Goal: Task Accomplishment & Management: Complete application form

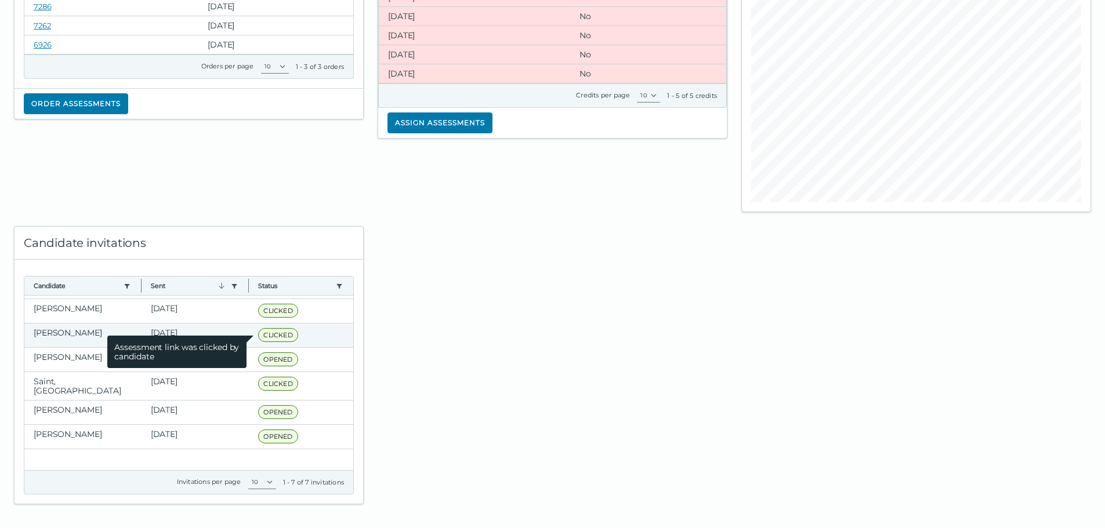
scroll to position [32, 0]
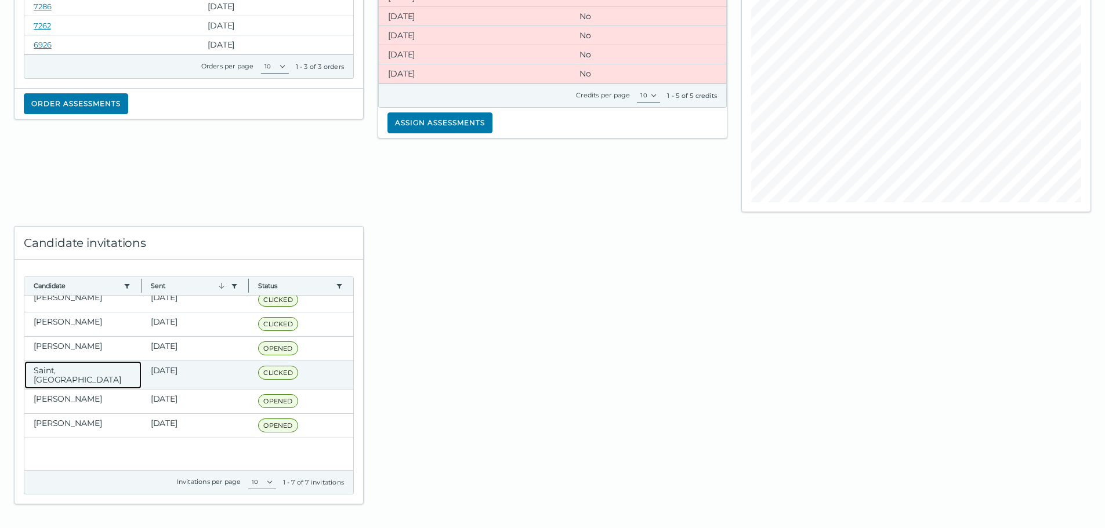
click at [104, 373] on clr-dg-cell "Saint, [GEOGRAPHIC_DATA]" at bounding box center [82, 375] width 117 height 28
click at [104, 372] on clr-dg-cell "Saint, [GEOGRAPHIC_DATA]" at bounding box center [82, 375] width 117 height 28
click at [222, 363] on div "Shterk, Anatole Aug 1, 2025 CLICKED Assessment link was clicked by candidate Lo…" at bounding box center [188, 351] width 329 height 175
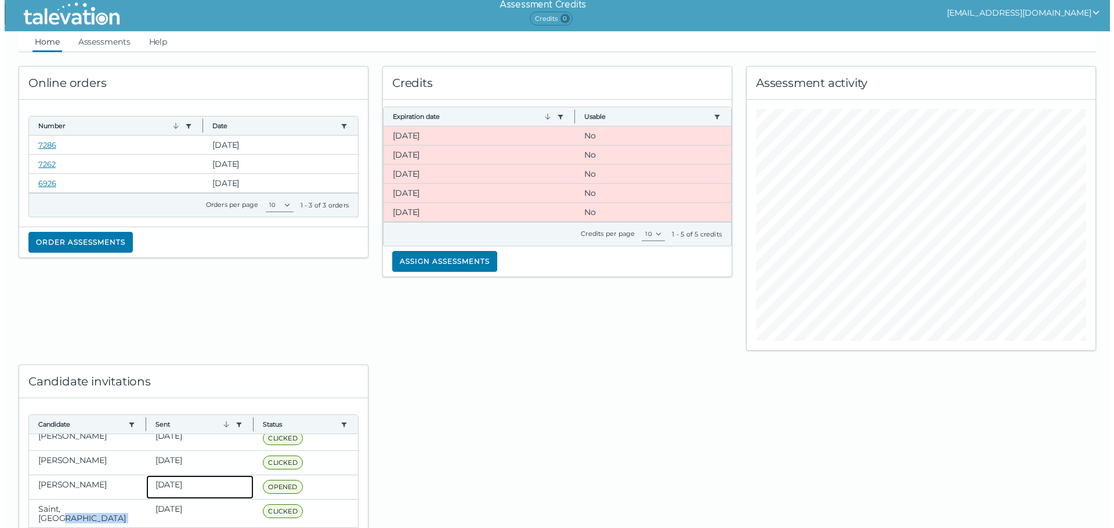
scroll to position [0, 0]
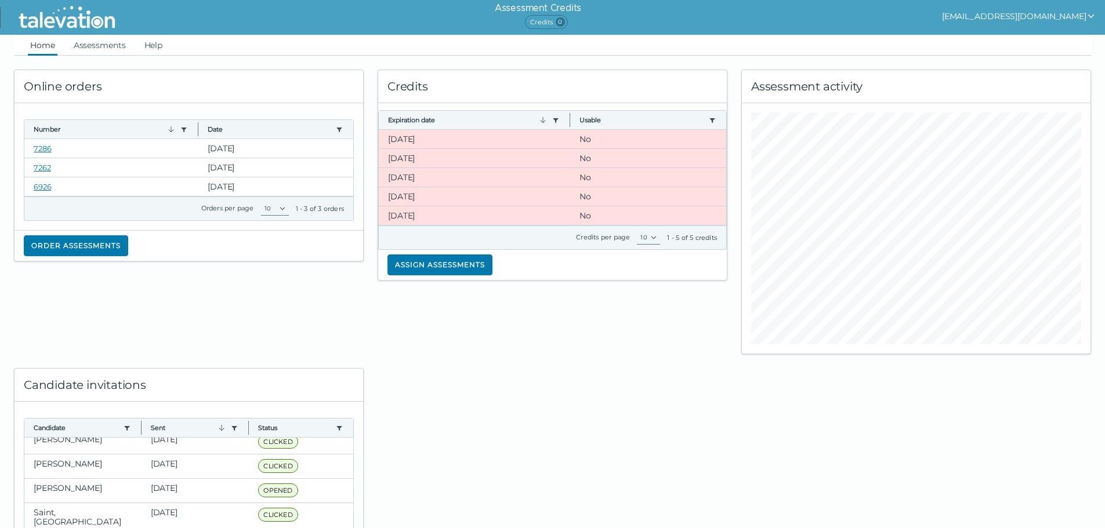
click at [408, 85] on div "Credits" at bounding box center [552, 86] width 349 height 33
click at [70, 46] on ul "Home Assessments Help" at bounding box center [552, 45] width 1077 height 21
click at [75, 40] on link "Assessments" at bounding box center [99, 45] width 57 height 21
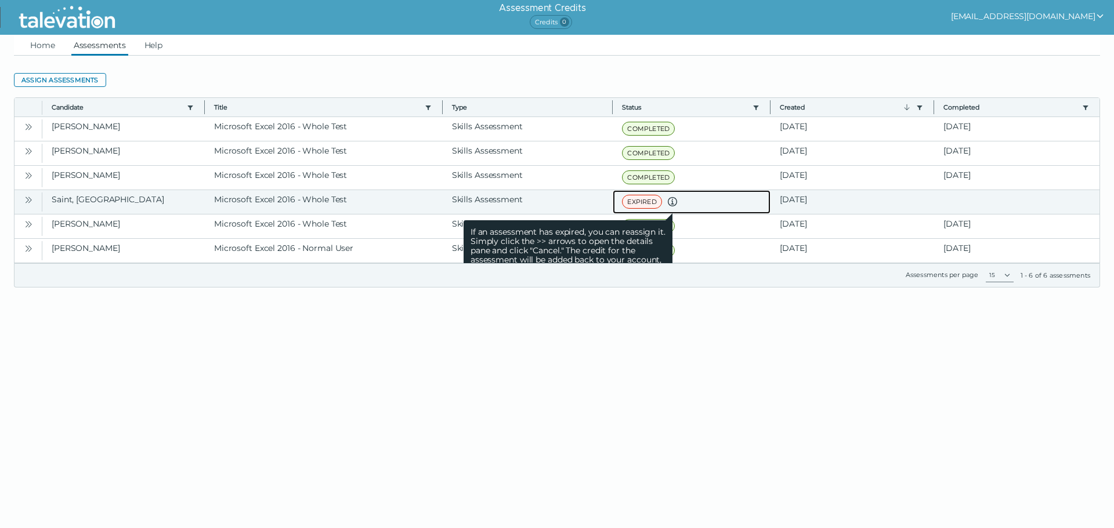
click at [669, 205] on icon at bounding box center [672, 202] width 14 height 14
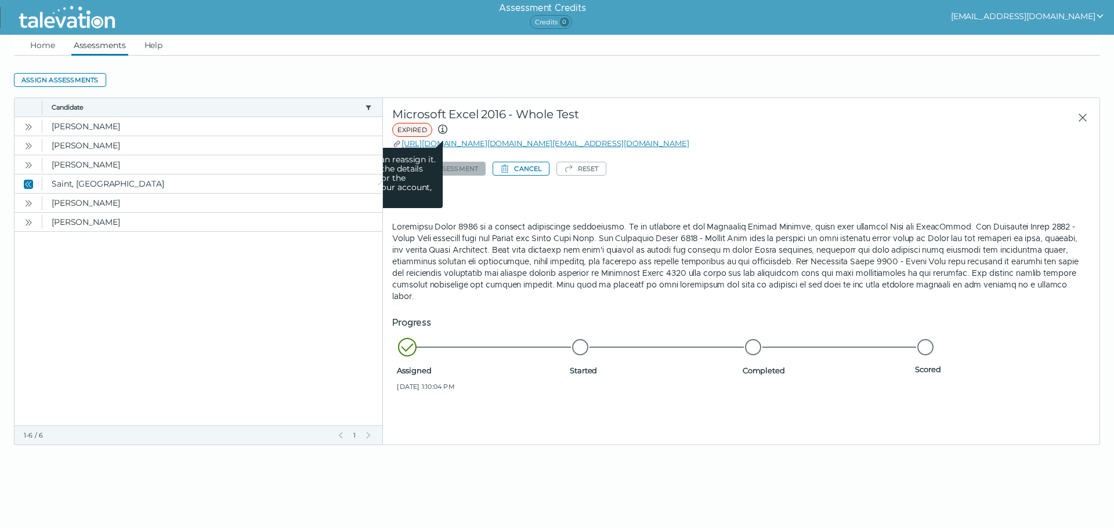
click at [445, 133] on icon at bounding box center [442, 129] width 9 height 9
click at [688, 402] on div "Start of row details Microsoft Excel 2016 - Whole Test EXPIRED If an assessment…" at bounding box center [741, 271] width 716 height 347
click at [528, 166] on button "Cancel" at bounding box center [520, 169] width 56 height 14
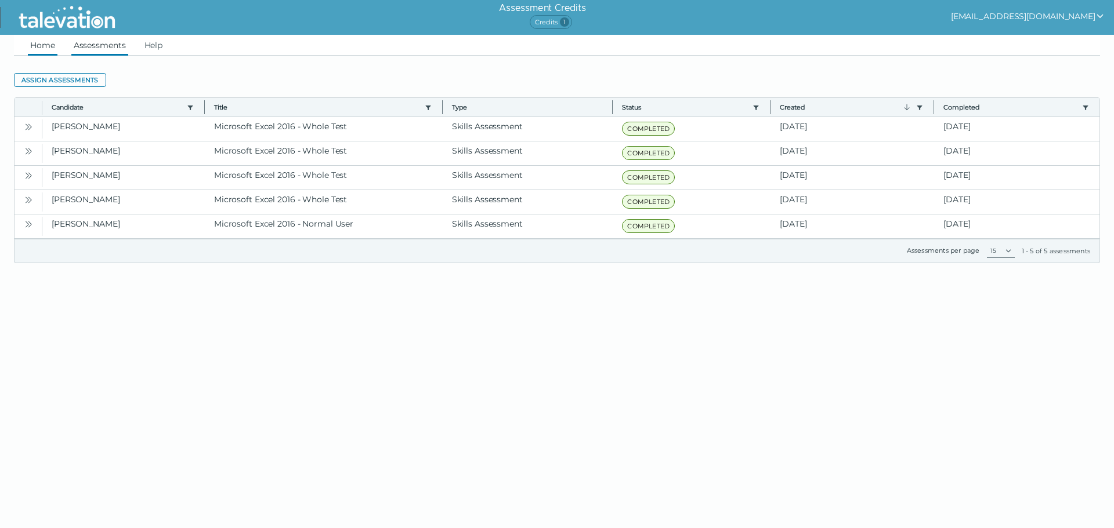
click at [39, 52] on link "Home" at bounding box center [43, 45] width 30 height 21
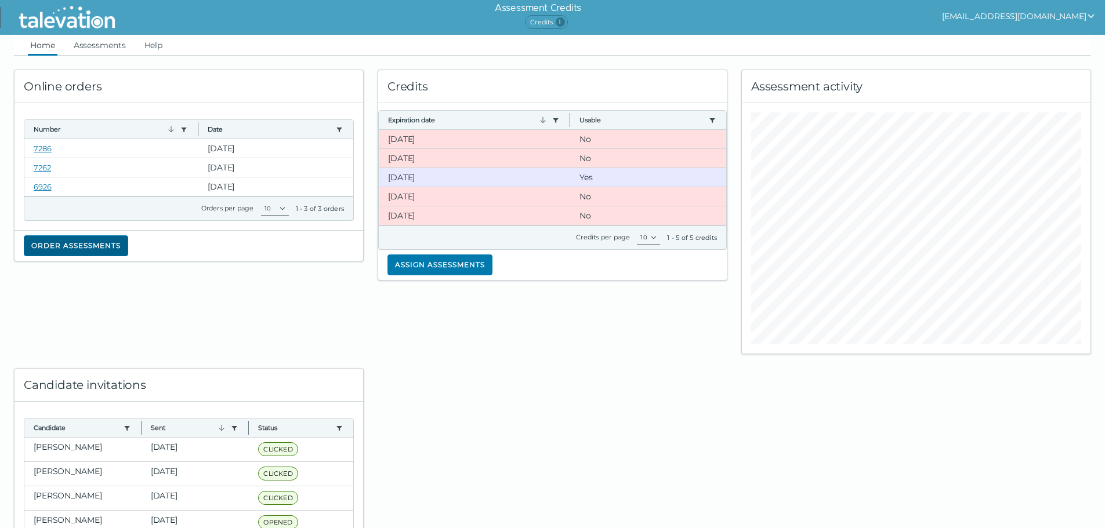
click at [87, 255] on button "Order assessments" at bounding box center [76, 246] width 104 height 21
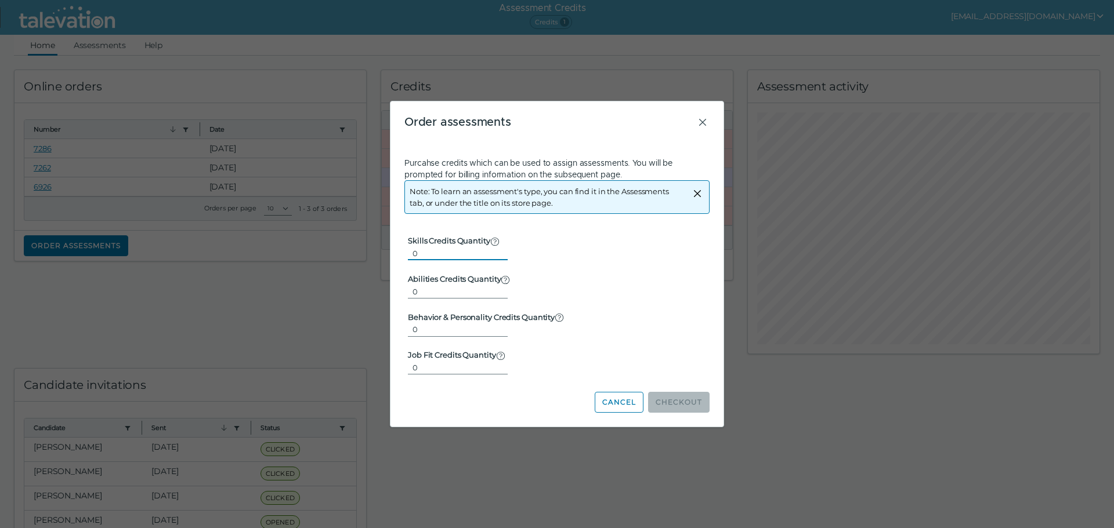
click at [433, 255] on input "0" at bounding box center [458, 254] width 100 height 14
click at [682, 385] on div "Cancel Checkout" at bounding box center [556, 395] width 305 height 35
drag, startPoint x: 621, startPoint y: 402, endPoint x: 597, endPoint y: 383, distance: 30.2
click at [621, 403] on button "Cancel" at bounding box center [619, 402] width 49 height 21
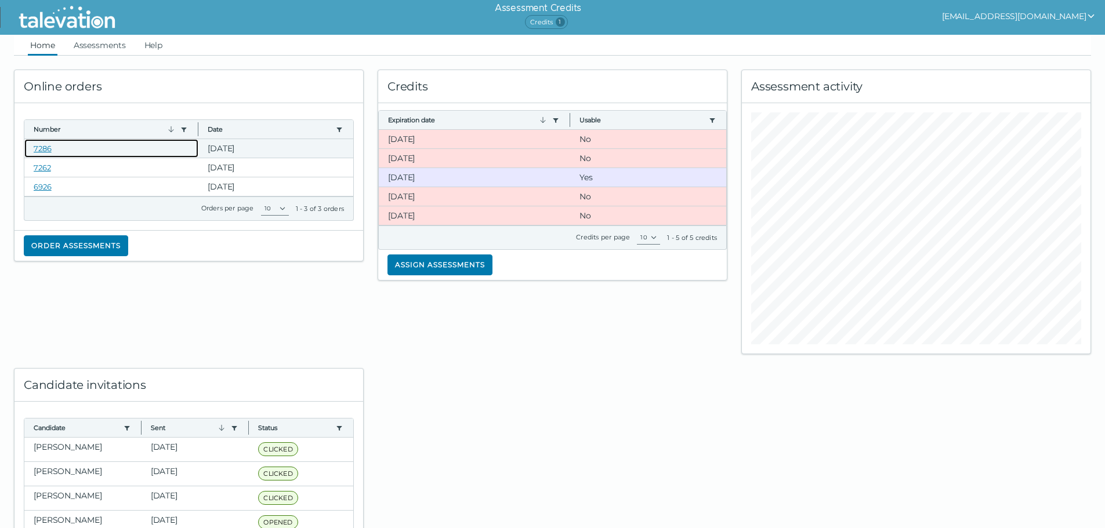
click at [58, 151] on clr-dg-cell "7286" at bounding box center [111, 148] width 174 height 19
click at [35, 151] on link "7286" at bounding box center [43, 148] width 18 height 9
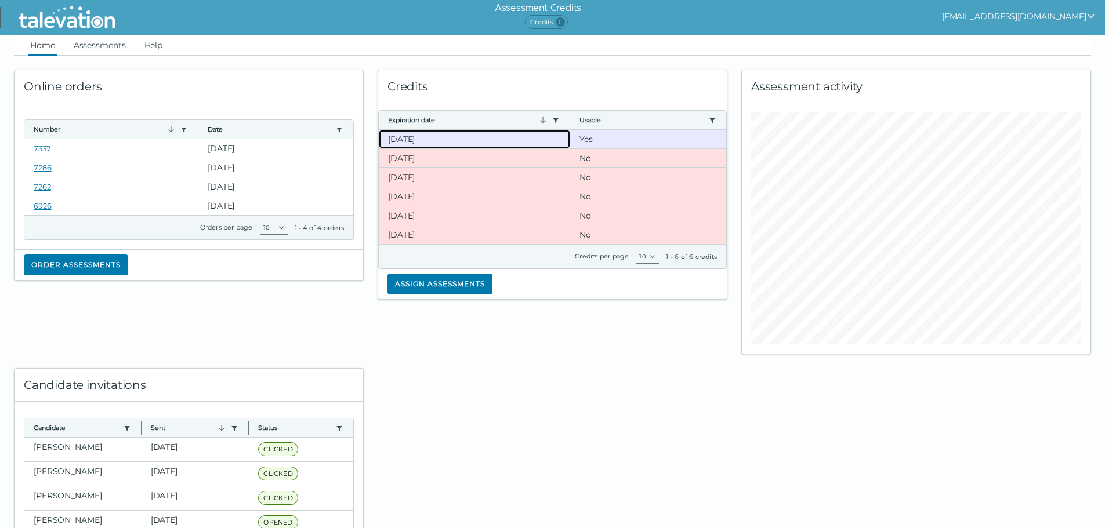
click at [467, 143] on clr-dg-cell "[DATE]" at bounding box center [474, 139] width 191 height 19
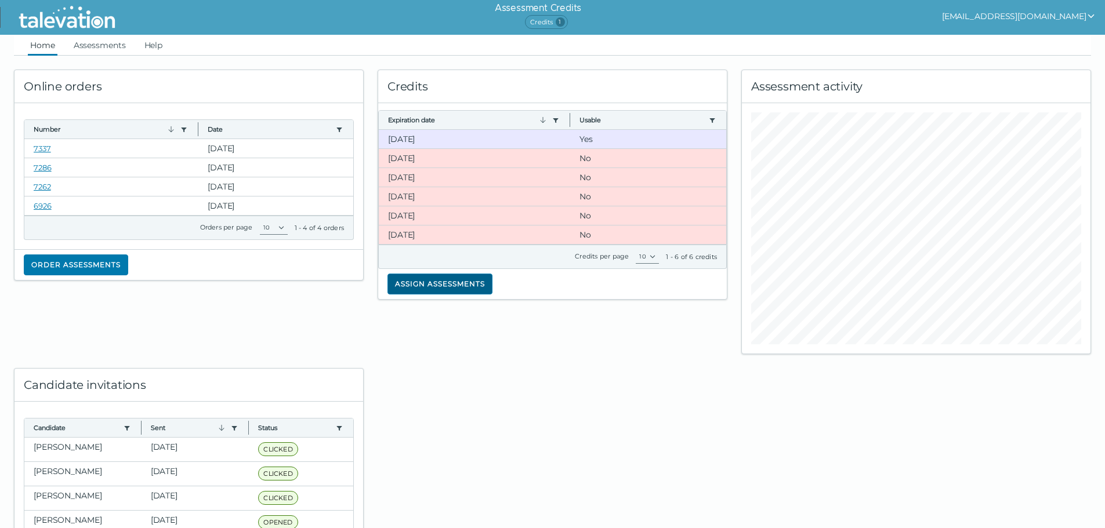
click at [466, 281] on button "Assign assessments" at bounding box center [439, 284] width 105 height 21
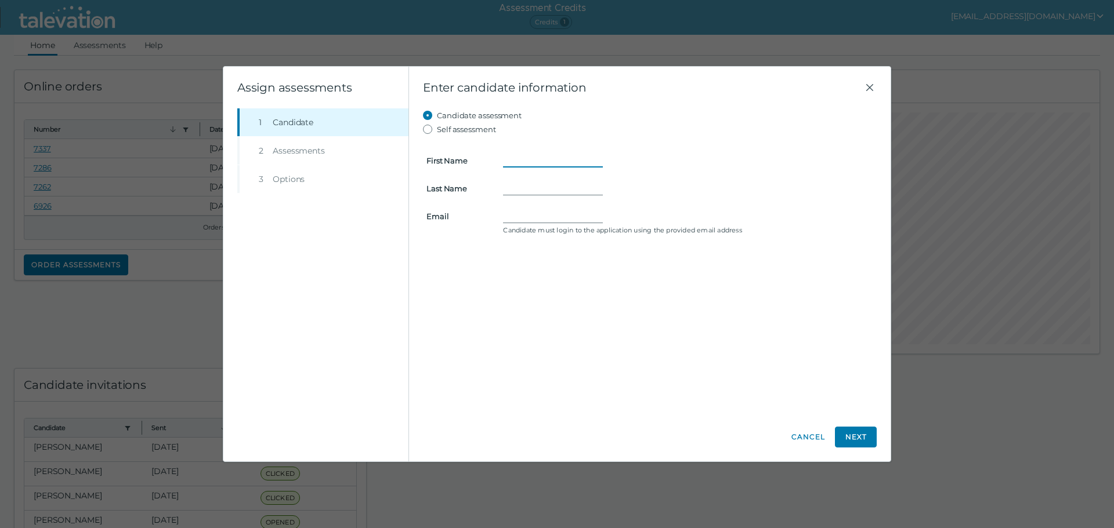
drag, startPoint x: 541, startPoint y: 157, endPoint x: 520, endPoint y: 124, distance: 38.8
click at [539, 157] on input "First Name" at bounding box center [553, 161] width 100 height 14
type input "Jaison"
type input "Buchanan"
click at [552, 207] on form "First Name Jaison Last Name Buchanan Email Candidate must login to the applicat…" at bounding box center [650, 187] width 454 height 102
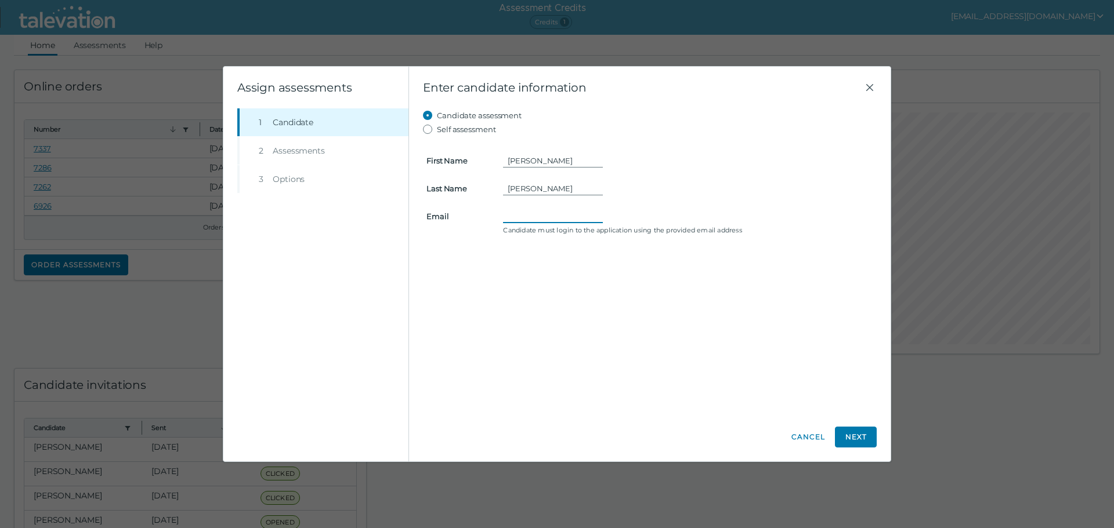
click at [548, 216] on input "Email" at bounding box center [553, 216] width 100 height 14
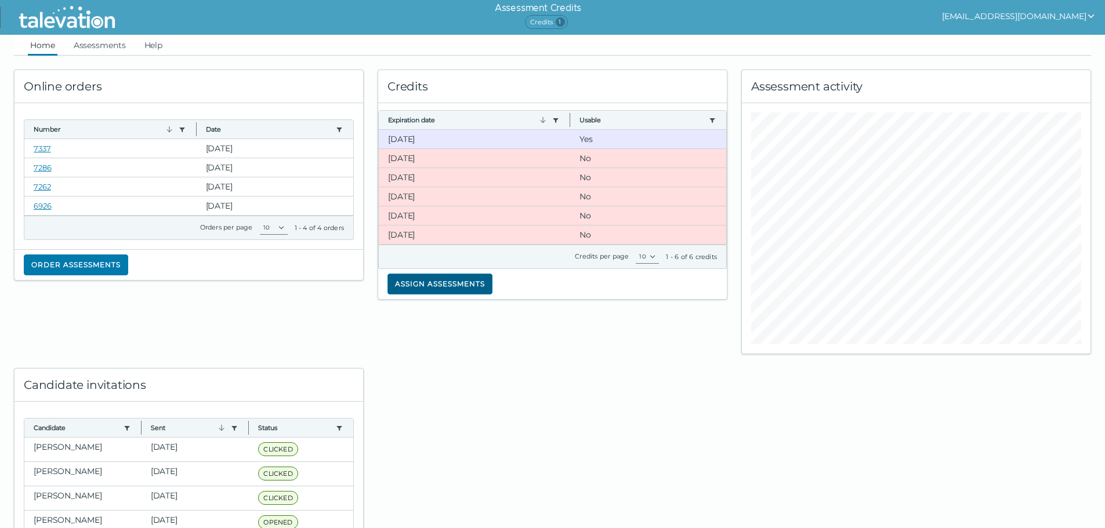
click at [458, 282] on button "Assign assessments" at bounding box center [439, 284] width 105 height 21
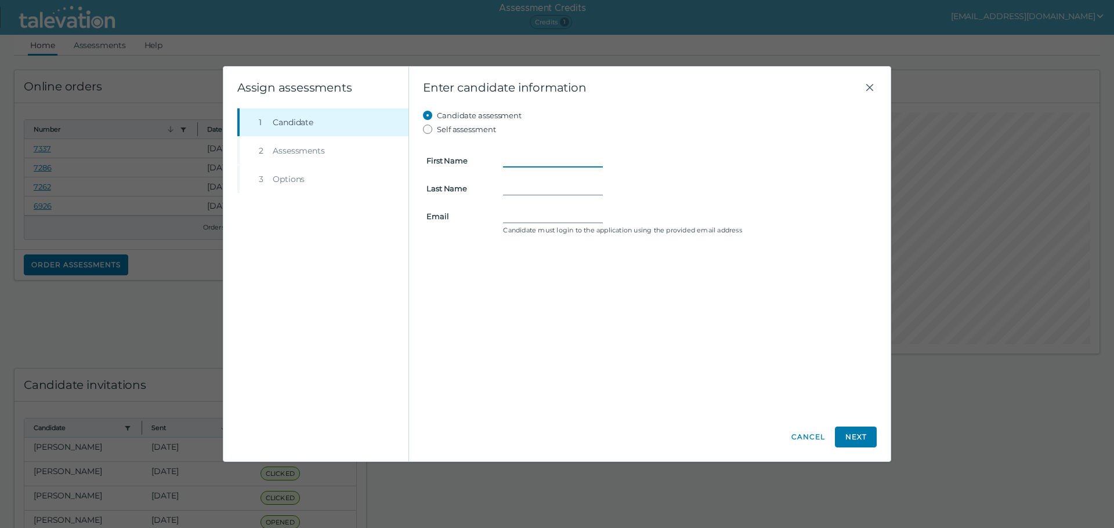
click at [513, 163] on input "First Name" at bounding box center [553, 161] width 100 height 14
type input "Jaison"
type input "Buchanan"
paste input "Jaison.Buchanan0@gmail.com"
drag, startPoint x: 546, startPoint y: 220, endPoint x: 442, endPoint y: 237, distance: 105.8
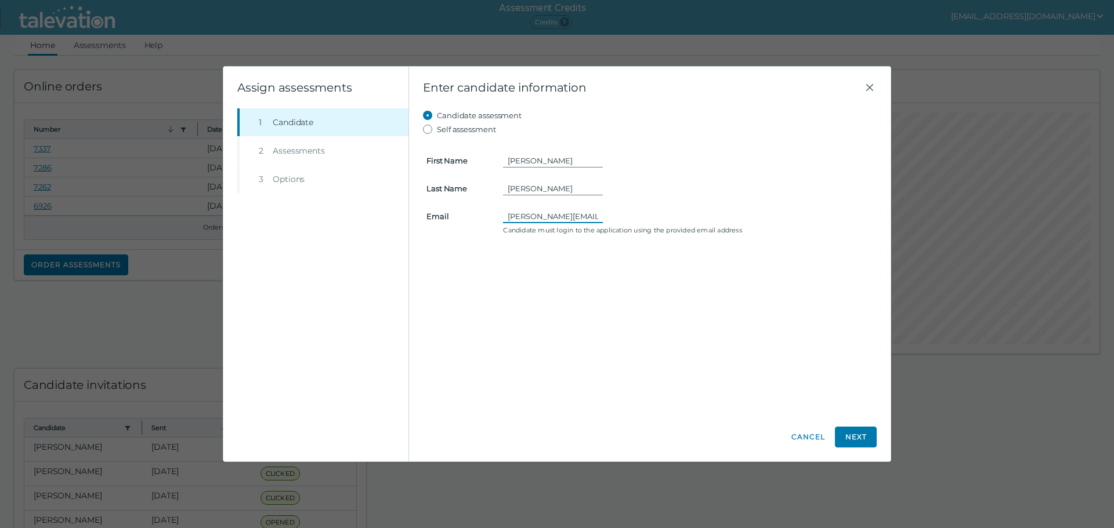
click at [432, 240] on div "Candidate assessment Self assessment First Name Jaison Last Name Buchanan Email…" at bounding box center [650, 260] width 454 height 305
type input "Jaison.Buchanan0@gmail.com"
click at [605, 226] on clr-control-helper "Candidate must login to the application using the provided email address" at bounding box center [688, 230] width 370 height 9
click at [678, 255] on div "Candidate assessment Self assessment First Name Jaison Last Name Buchanan Email…" at bounding box center [650, 260] width 454 height 305
click at [846, 438] on button "Next" at bounding box center [856, 437] width 42 height 21
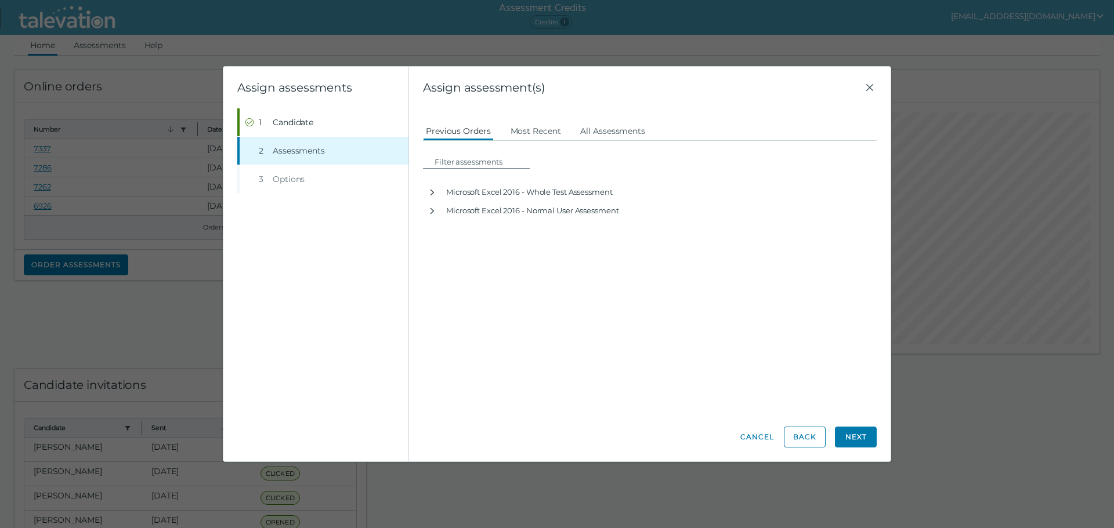
click at [494, 181] on app-assessment-list "Microsoft Excel 2016 - Whole Test Assessment Assign Microsoft Excel 2016 - Whol…" at bounding box center [650, 180] width 454 height 79
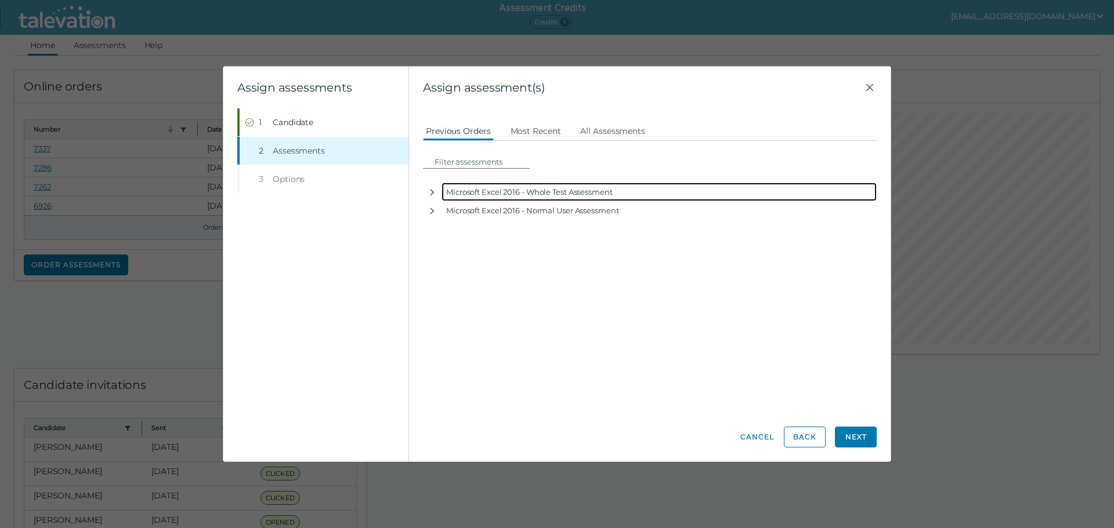
click at [478, 191] on div "Microsoft Excel 2016 - Whole Test Assessment" at bounding box center [658, 192] width 435 height 19
click at [437, 193] on button "button" at bounding box center [432, 192] width 19 height 19
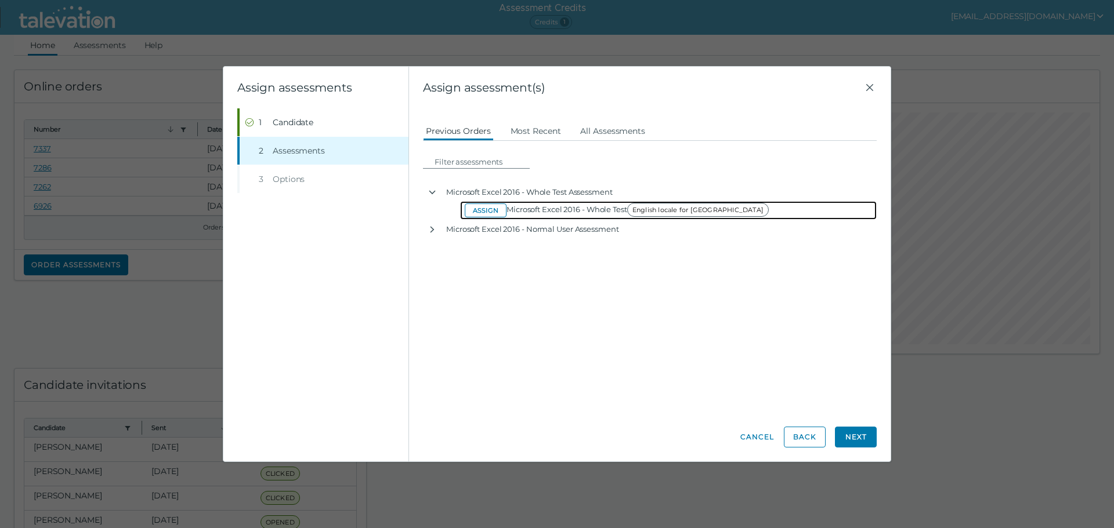
click at [483, 207] on button "Assign" at bounding box center [486, 211] width 42 height 14
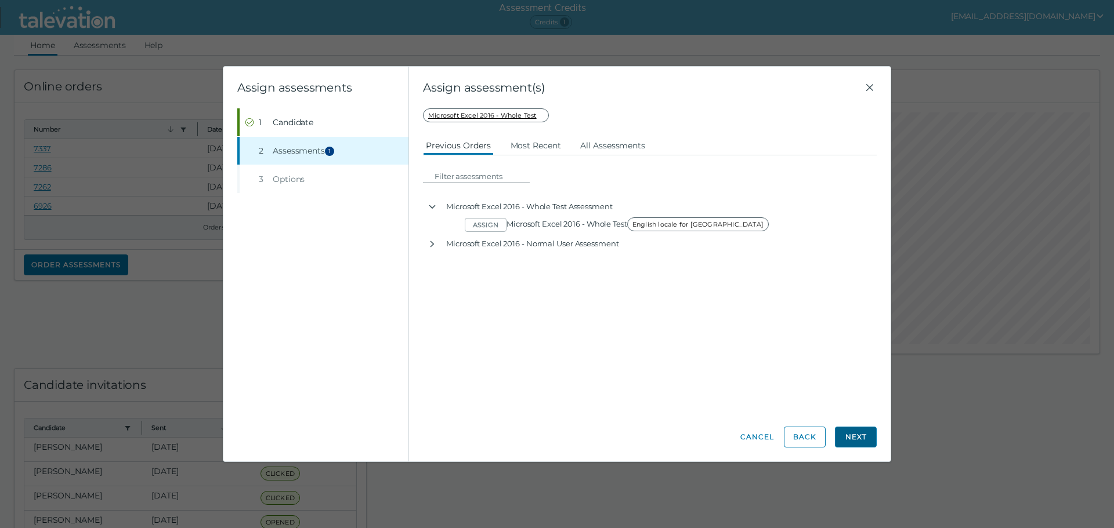
click at [867, 440] on button "Next" at bounding box center [856, 437] width 42 height 21
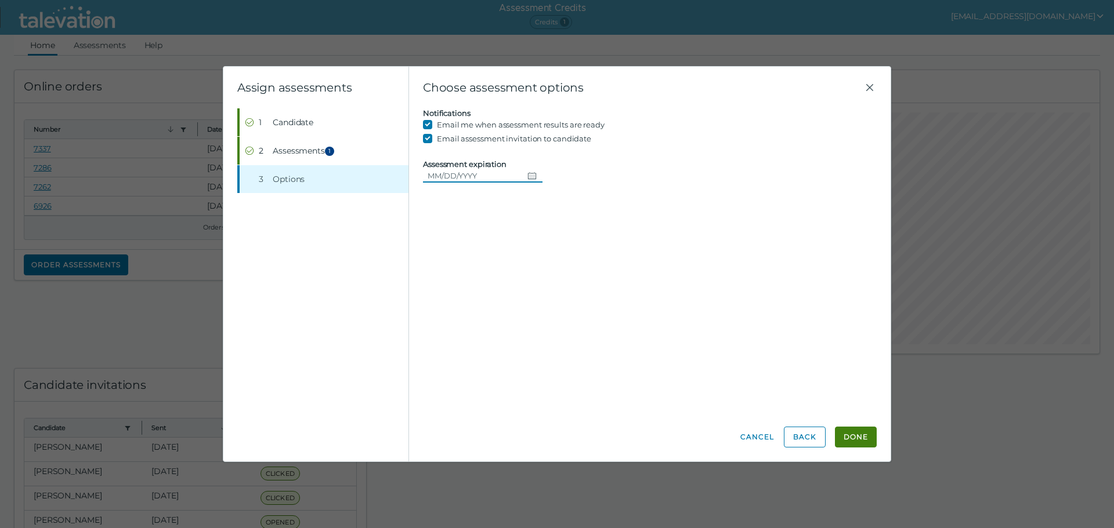
click at [524, 180] on button "Choose date" at bounding box center [533, 176] width 20 height 14
click at [574, 345] on button "30" at bounding box center [568, 340] width 21 height 21
type input "[DATE]"
click at [861, 440] on button "Done" at bounding box center [856, 437] width 42 height 21
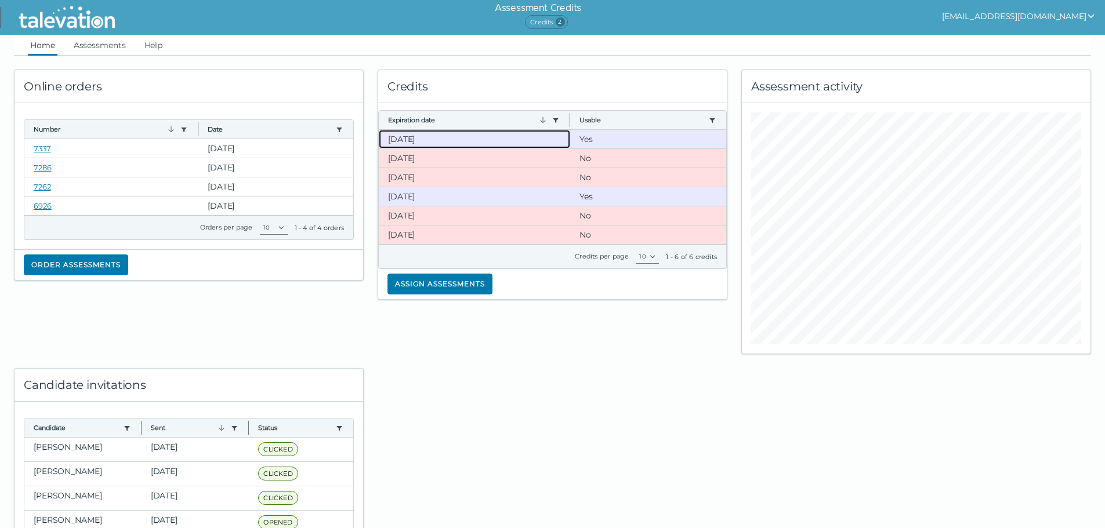
click at [463, 134] on clr-dg-cell "[DATE]" at bounding box center [474, 139] width 191 height 19
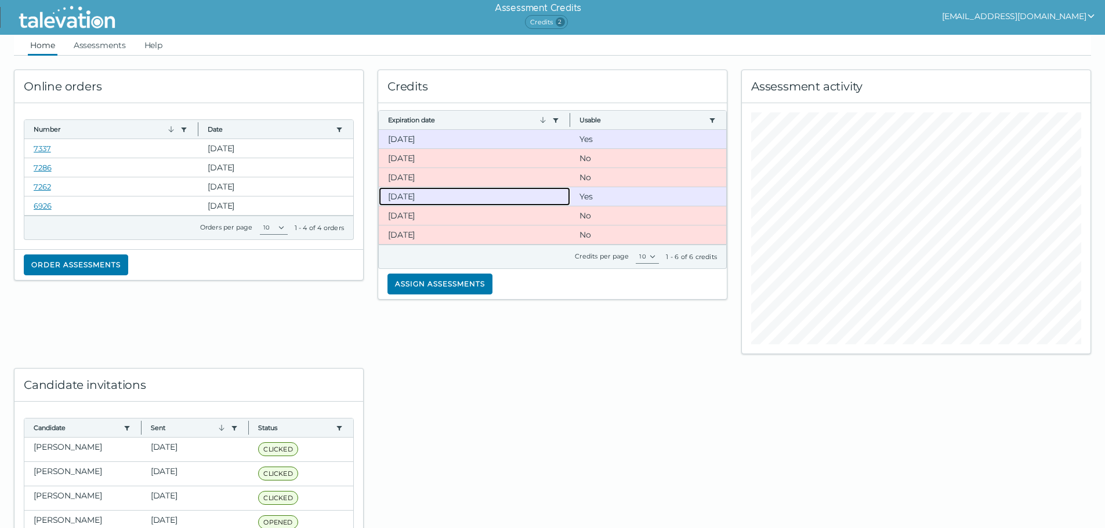
click at [428, 198] on clr-dg-cell "[DATE]" at bounding box center [474, 196] width 191 height 19
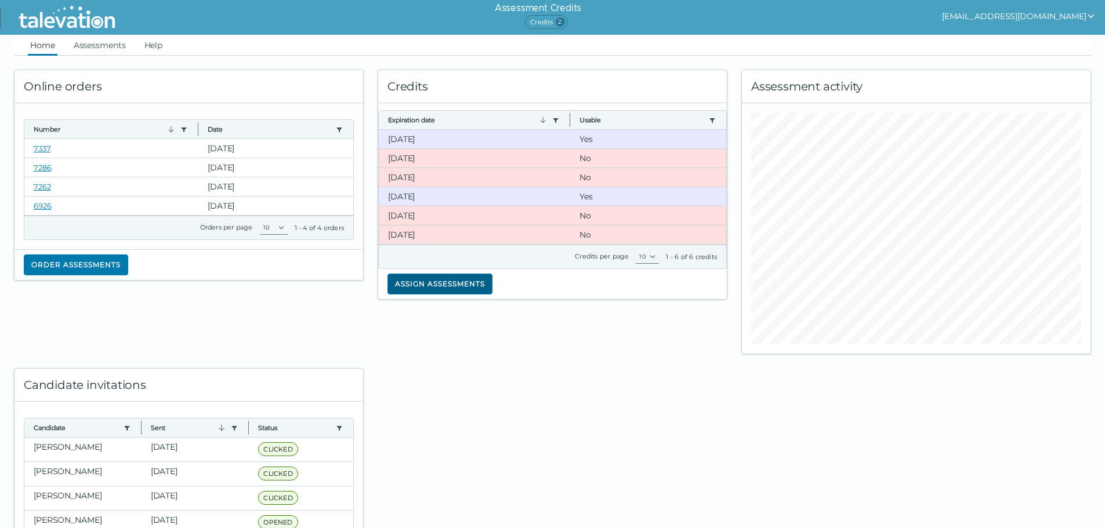
click at [429, 282] on button "Assign assessments" at bounding box center [439, 284] width 105 height 21
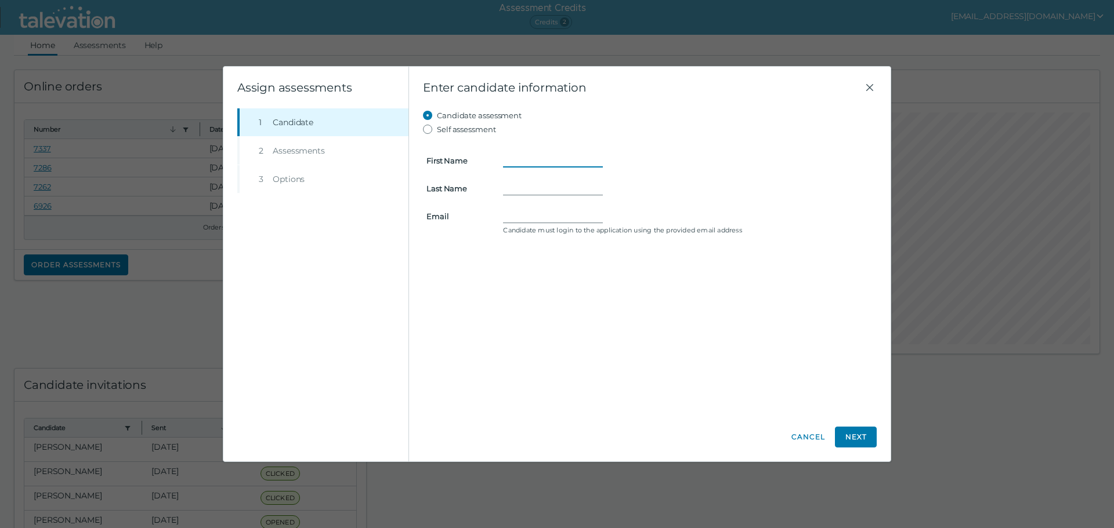
click at [533, 158] on input "First Name" at bounding box center [553, 161] width 100 height 14
type input "[PERSON_NAME]"
click at [515, 183] on input "Last Name" at bounding box center [553, 189] width 100 height 14
type input "He"
drag, startPoint x: 528, startPoint y: 191, endPoint x: 517, endPoint y: 213, distance: 24.4
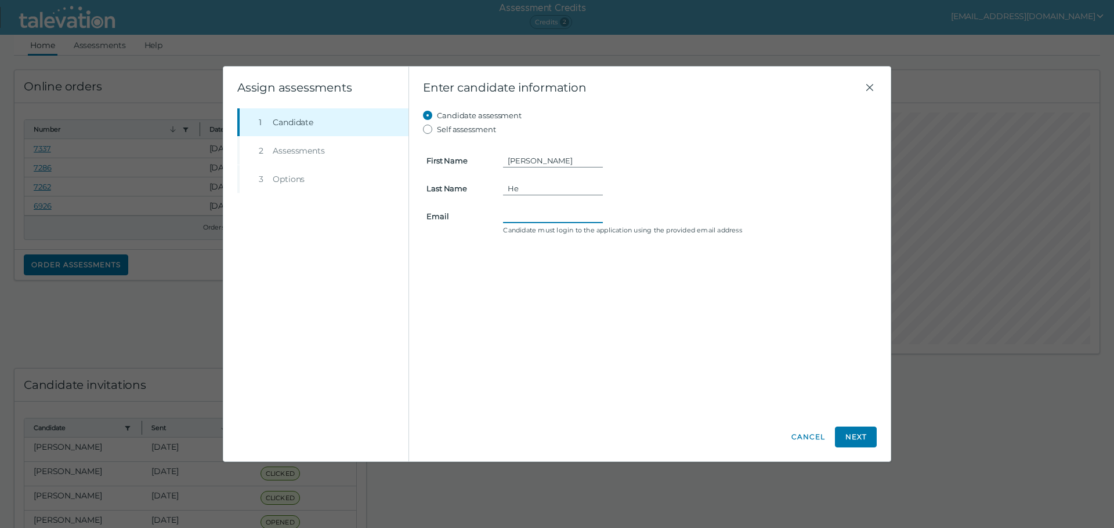
click at [517, 213] on input "Email" at bounding box center [553, 216] width 100 height 14
paste input "[EMAIL_ADDRESS][DOMAIN_NAME]"
type input "[EMAIL_ADDRESS][DOMAIN_NAME]"
drag, startPoint x: 858, startPoint y: 439, endPoint x: 861, endPoint y: 432, distance: 8.1
click at [858, 440] on button "Next" at bounding box center [856, 437] width 42 height 21
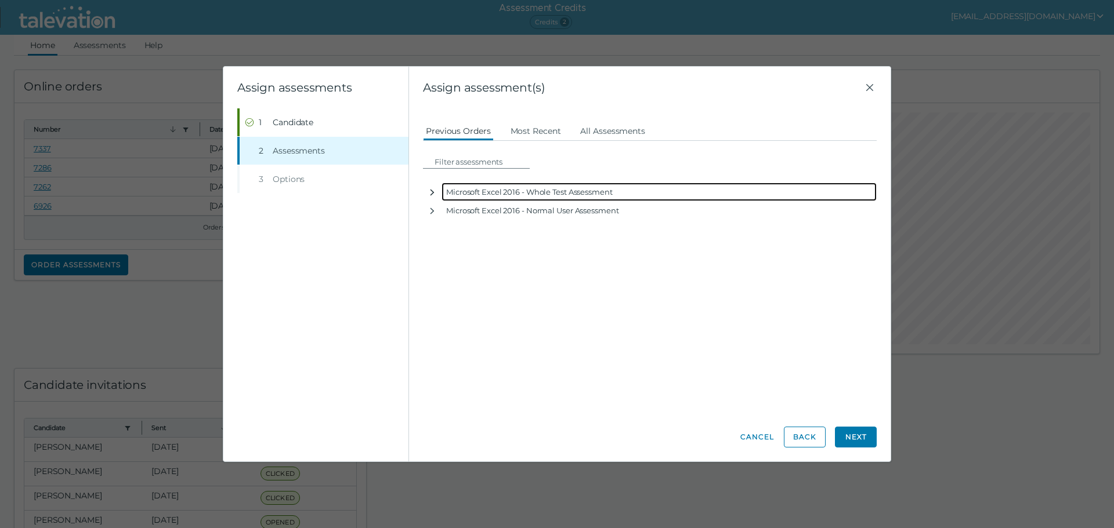
click at [439, 195] on button "button" at bounding box center [432, 192] width 19 height 19
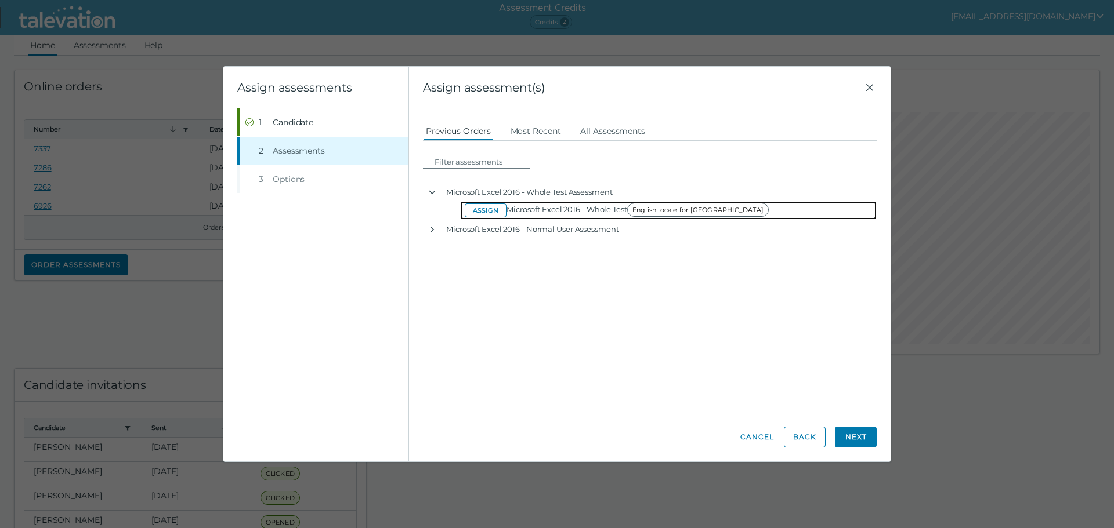
click at [488, 212] on button "Assign" at bounding box center [486, 211] width 42 height 14
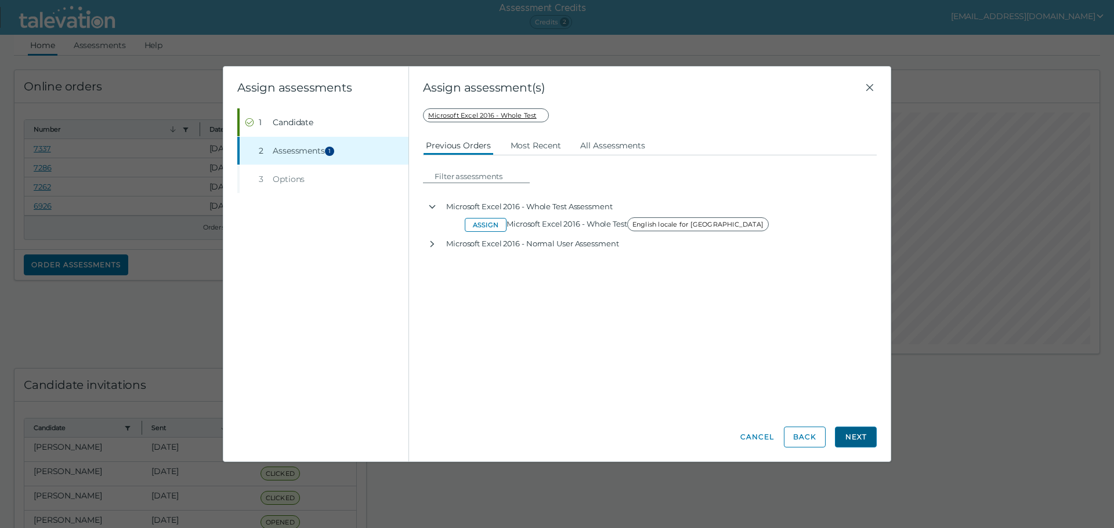
click at [863, 436] on button "Next" at bounding box center [856, 437] width 42 height 21
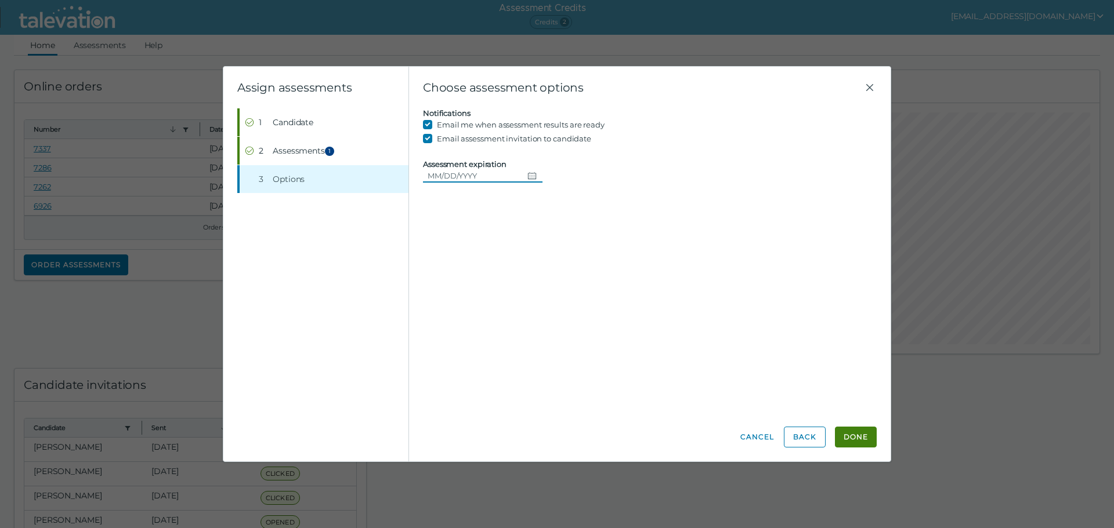
click at [527, 178] on icon "Choose date" at bounding box center [531, 175] width 9 height 9
click at [562, 341] on button "30" at bounding box center [568, 340] width 21 height 21
type input "[DATE]"
click at [862, 431] on button "Done" at bounding box center [856, 437] width 42 height 21
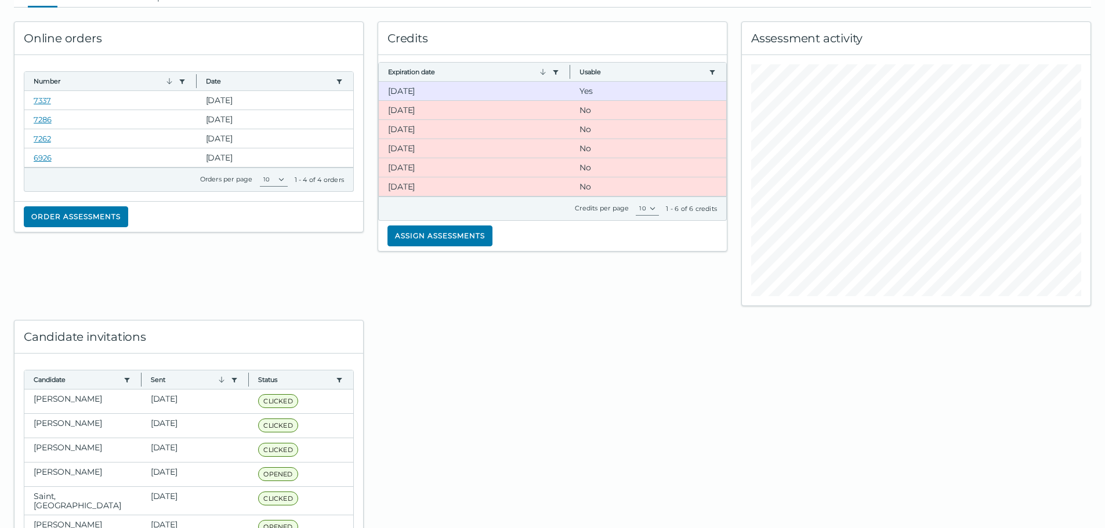
scroll to position [26, 0]
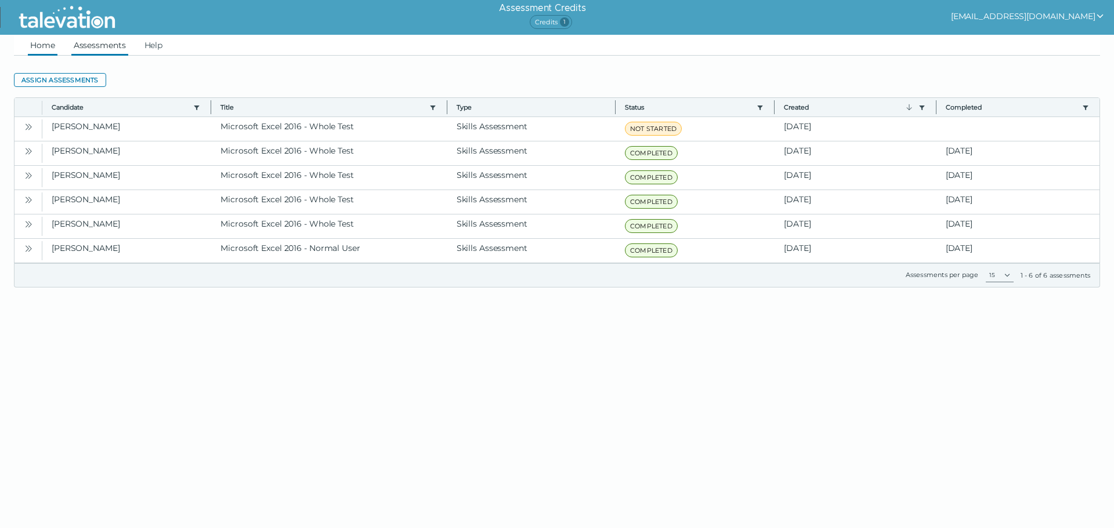
drag, startPoint x: 173, startPoint y: 161, endPoint x: 51, endPoint y: 44, distance: 169.4
click at [51, 44] on link "Home" at bounding box center [43, 45] width 30 height 21
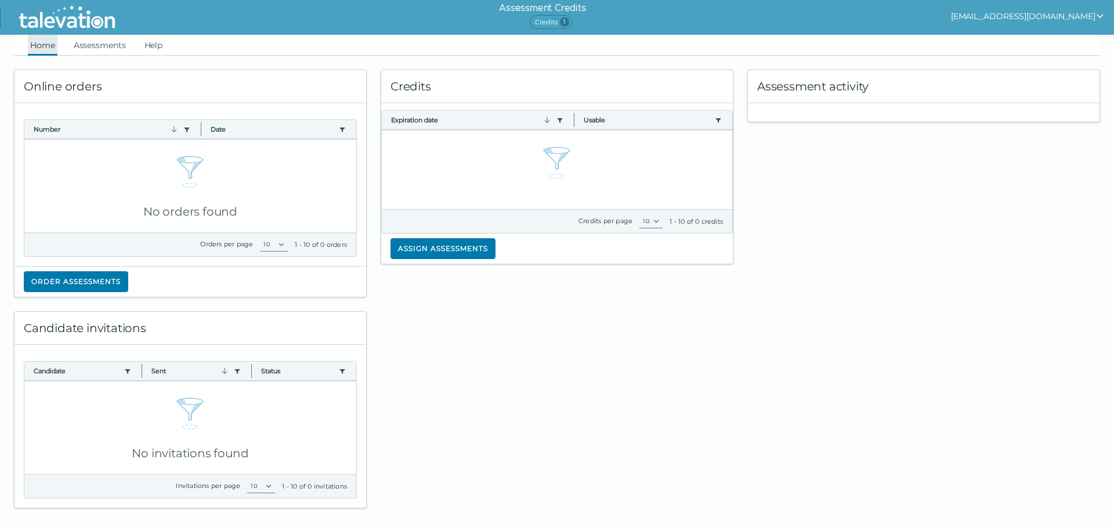
click at [51, 44] on link "Home" at bounding box center [43, 45] width 30 height 21
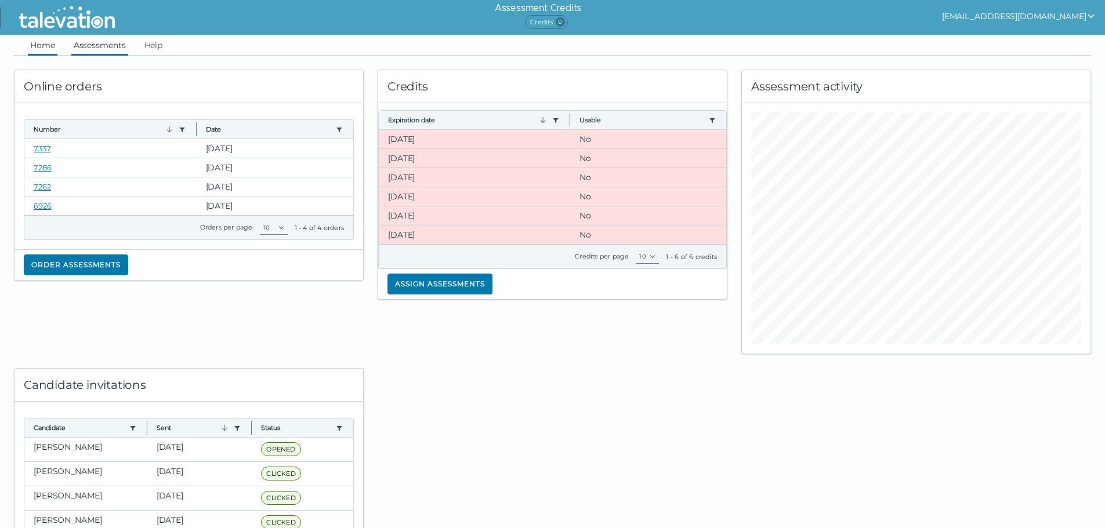
click at [89, 53] on link "Assessments" at bounding box center [99, 45] width 57 height 21
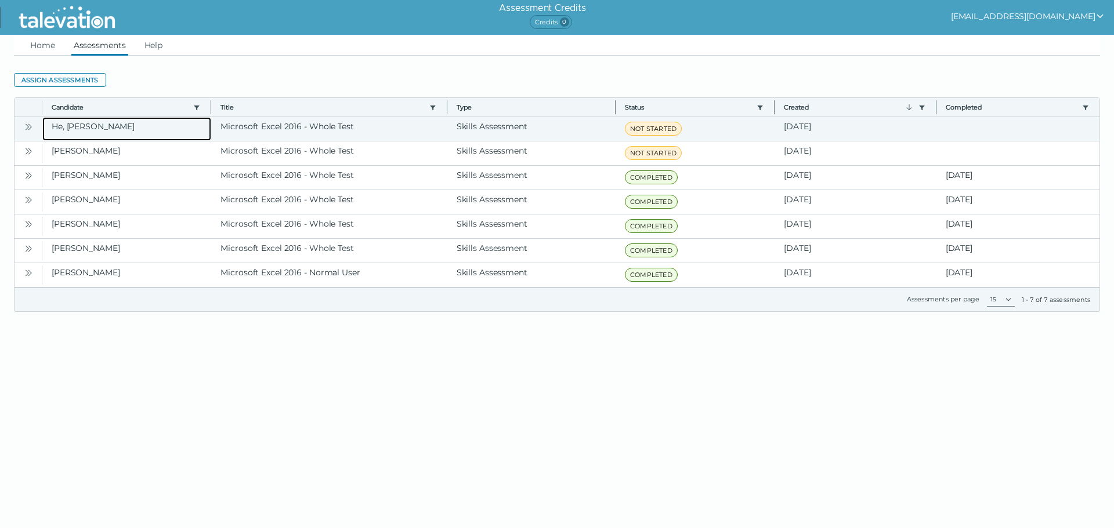
click at [110, 132] on clr-dg-cell "He, [PERSON_NAME]" at bounding box center [126, 129] width 169 height 24
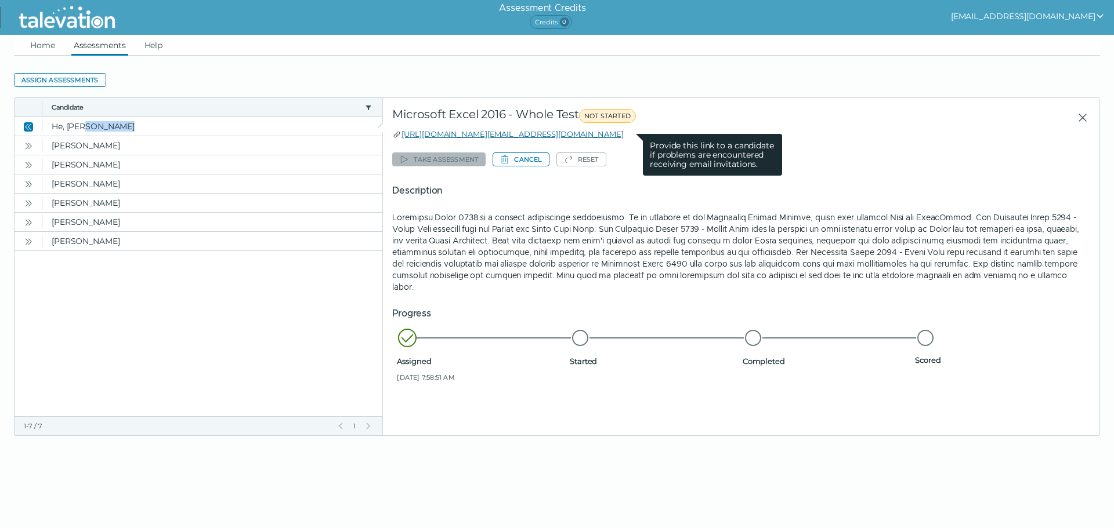
drag, startPoint x: 633, startPoint y: 137, endPoint x: 402, endPoint y: 138, distance: 231.5
click at [402, 138] on div "https://candidate.talevation.com/?email=hsyhe34@gmail.com Provide this link to …" at bounding box center [741, 134] width 698 height 12
copy link "https://candidate.talevation.com/?email=hsyhe34@gmail.com"
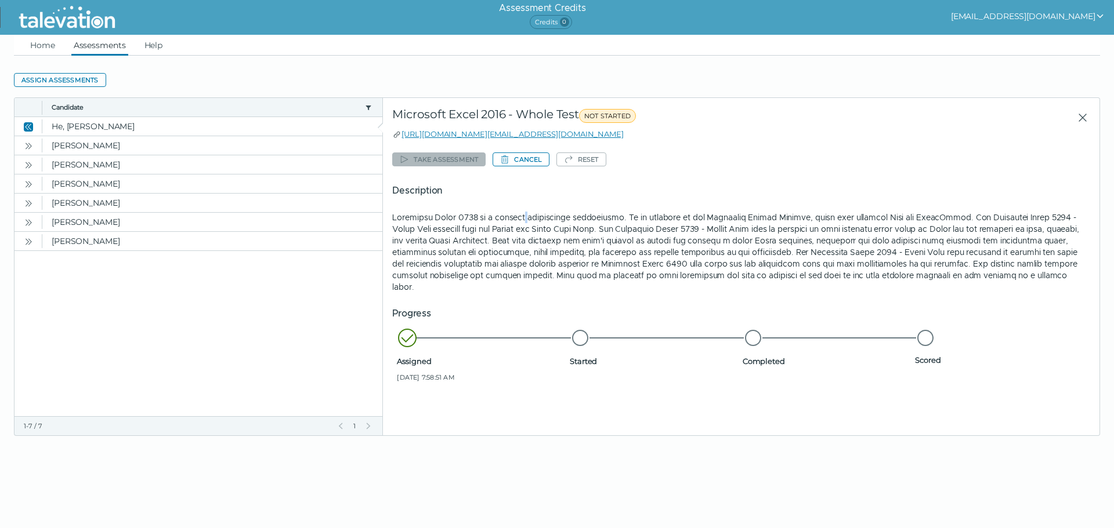
click at [520, 210] on div "Description" at bounding box center [741, 238] width 698 height 109
click at [876, 163] on div "Take assessment Cancel Reset Description Progress Assigned Aug 28, 2025, 7:58:5…" at bounding box center [741, 269] width 698 height 240
